Goal: Task Accomplishment & Management: Manage account settings

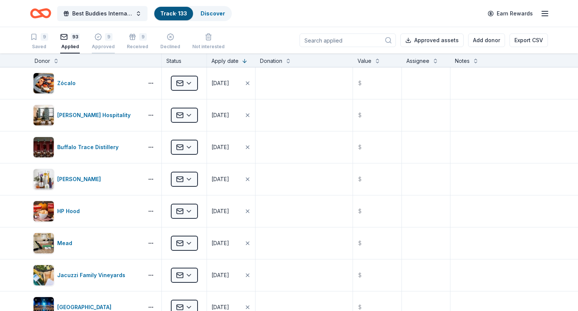
click at [97, 37] on icon "button" at bounding box center [98, 36] width 2 height 1
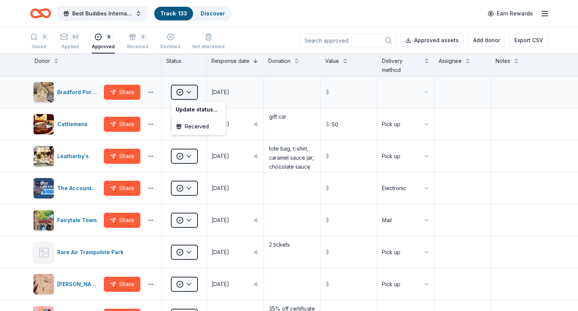
click at [189, 89] on html "Best Buddies International, Sacramento, Champion of the Year Gala Track · 133 D…" at bounding box center [289, 155] width 578 height 311
click at [190, 126] on div "Received" at bounding box center [198, 127] width 51 height 14
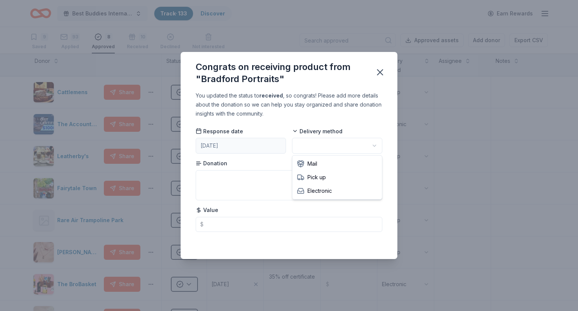
click at [334, 143] on html "Best Buddies International, Sacramento, Champion of the Year Gala Track · 133 D…" at bounding box center [289, 155] width 578 height 311
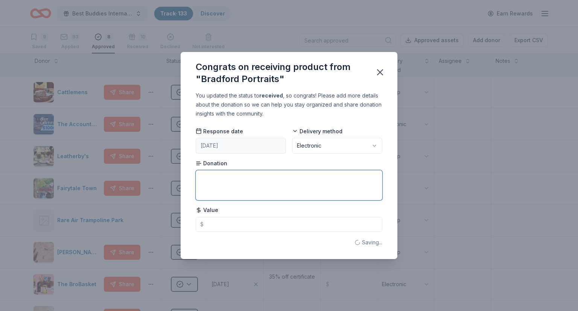
click at [281, 176] on textarea at bounding box center [289, 185] width 187 height 30
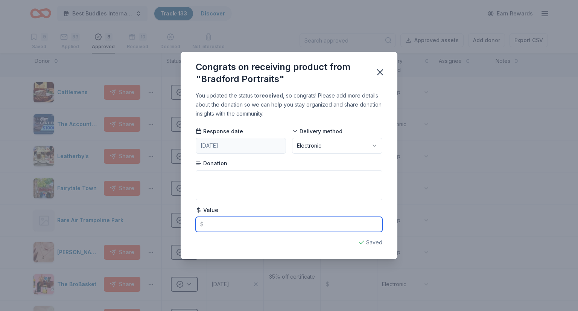
click at [246, 223] on input "text" at bounding box center [289, 224] width 187 height 15
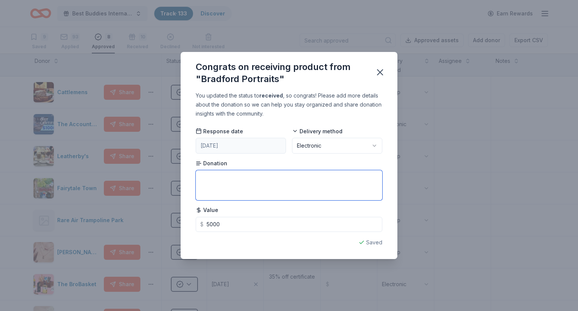
type input "5000.00"
click at [219, 180] on textarea at bounding box center [289, 185] width 187 height 30
type textarea "C"
paste textarea "Certificate: Exclusive Family Portrait in Newport Beach. Be photographed by Wor…"
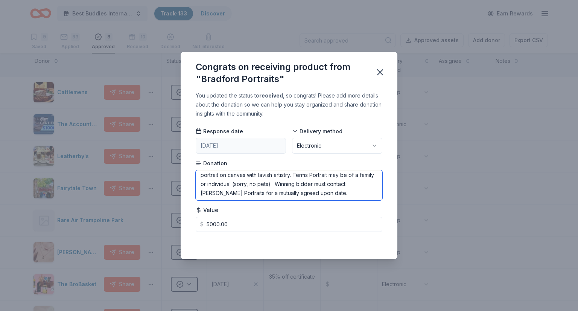
scroll to position [30, 0]
type textarea "Certificate: Exclusive Family Portrait in Newport Beach. Be photographed by Wor…"
click at [370, 238] on div "Saved" at bounding box center [289, 242] width 187 height 9
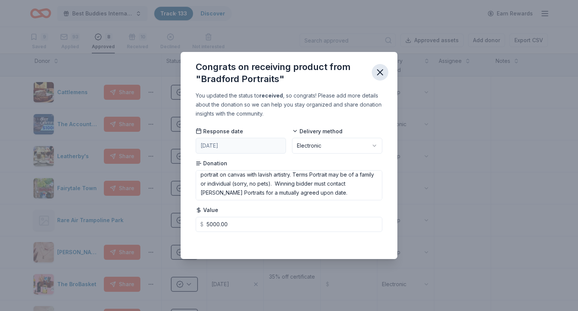
click at [377, 73] on icon "button" at bounding box center [380, 72] width 11 height 11
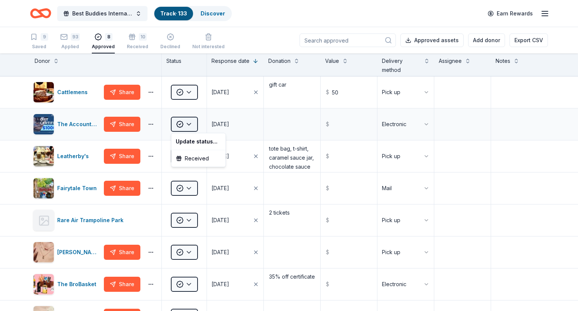
click at [189, 122] on html "Best Buddies International, Sacramento, Champion of the Year Gala Track · 133 D…" at bounding box center [289, 155] width 578 height 311
click at [189, 157] on div "Received" at bounding box center [198, 159] width 51 height 14
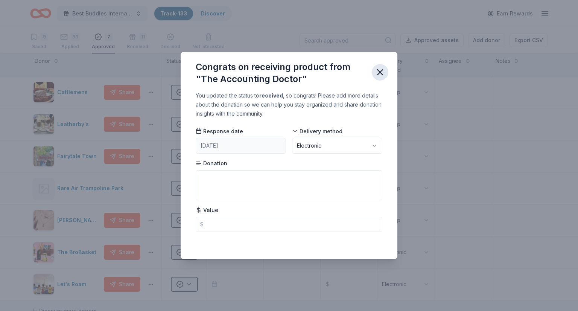
click at [380, 73] on icon "button" at bounding box center [379, 72] width 5 height 5
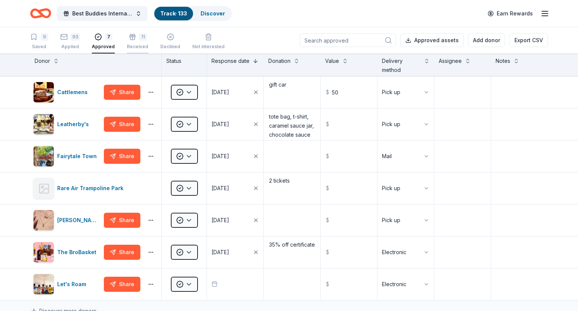
click at [129, 41] on div "11 Received" at bounding box center [137, 37] width 21 height 17
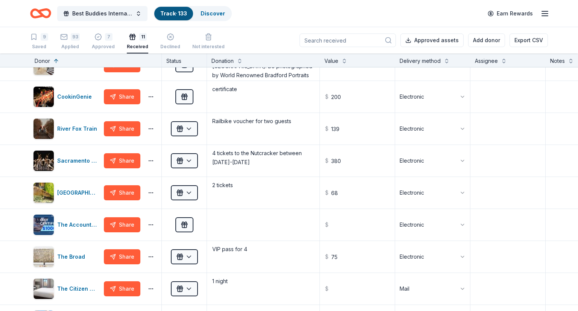
scroll to position [89, 0]
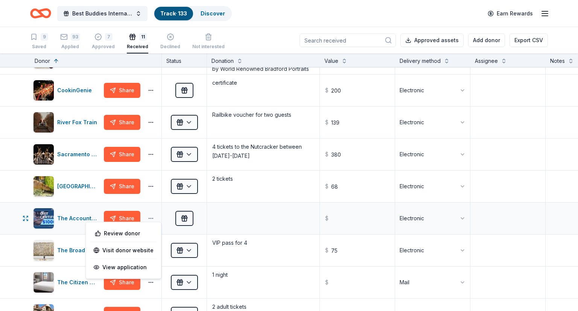
click at [150, 218] on button "button" at bounding box center [150, 218] width 15 height 6
click at [257, 215] on textarea at bounding box center [263, 218] width 111 height 30
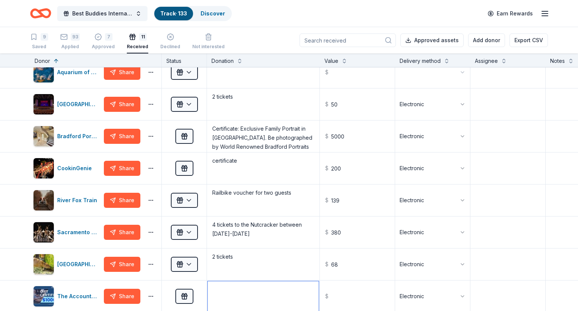
scroll to position [0, 0]
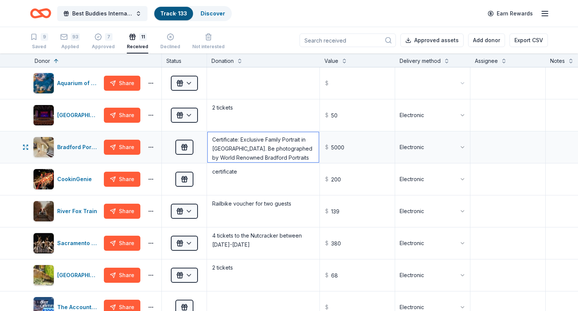
click at [251, 146] on textarea "Certificate: Exclusive Family Portrait in Newport Beach. Be photographed by Wor…" at bounding box center [263, 147] width 111 height 30
click at [77, 146] on div "Bradford Portraits" at bounding box center [79, 147] width 44 height 9
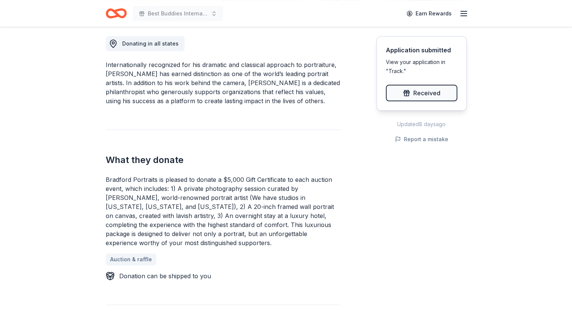
scroll to position [211, 0]
drag, startPoint x: 106, startPoint y: 64, endPoint x: 265, endPoint y: 95, distance: 162.5
click at [265, 95] on div "Internationally recognized for his dramatic and classical approach to portraitu…" at bounding box center [223, 81] width 235 height 45
drag, startPoint x: 105, startPoint y: 63, endPoint x: 284, endPoint y: 102, distance: 183.3
click at [284, 102] on div "Internationally recognized for his dramatic and classical approach to portraitu…" at bounding box center [223, 81] width 235 height 45
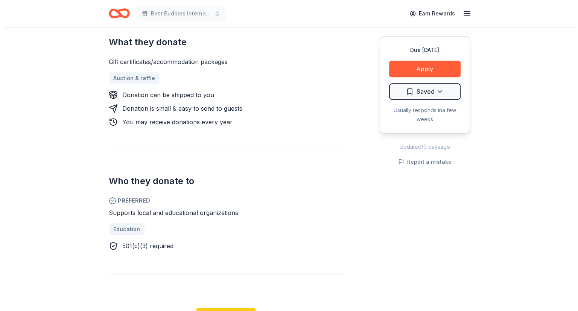
scroll to position [262, 0]
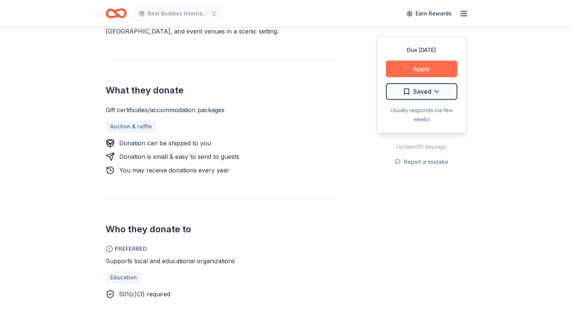
click at [419, 64] on button "Apply" at bounding box center [421, 69] width 71 height 17
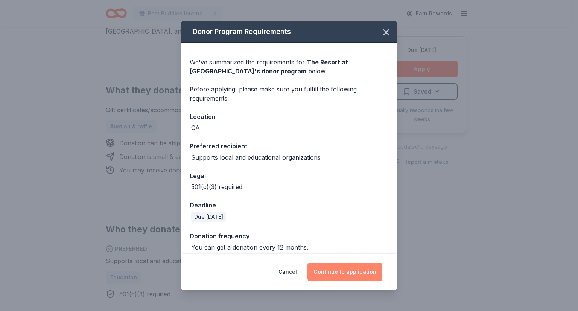
click at [345, 269] on button "Continue to application" at bounding box center [344, 272] width 75 height 18
